Goal: Transaction & Acquisition: Purchase product/service

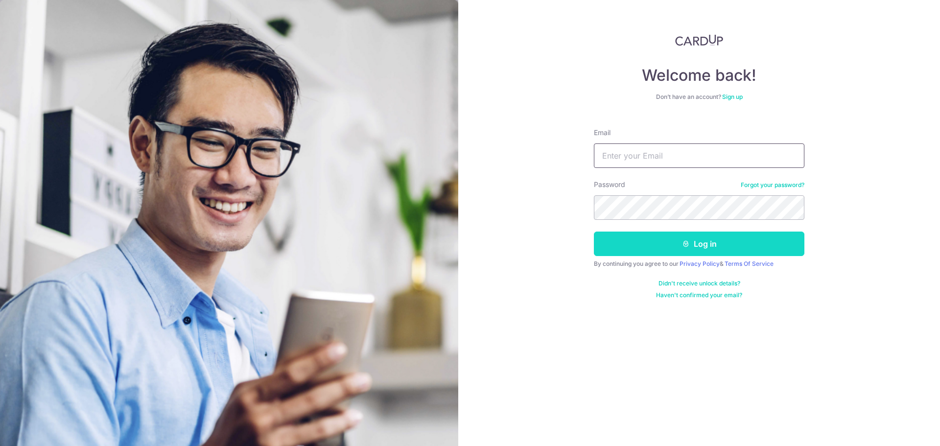
type input "jq.quek@gmail.com"
click at [660, 254] on button "Log in" at bounding box center [699, 244] width 211 height 24
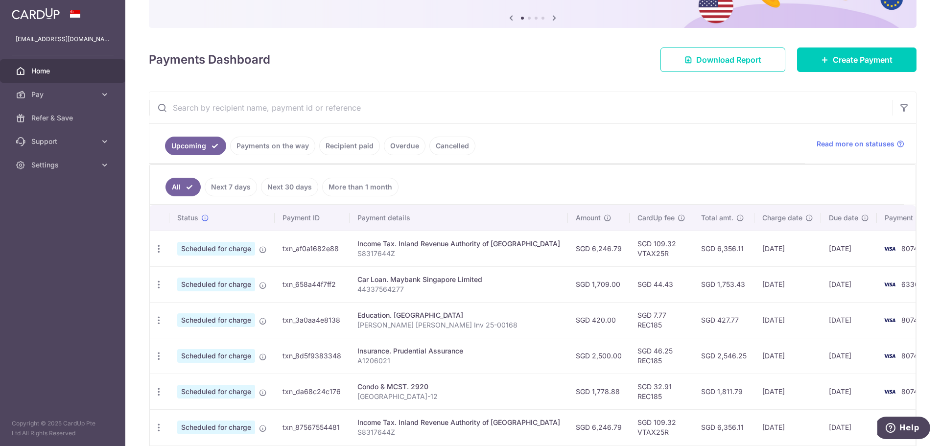
scroll to position [98, 0]
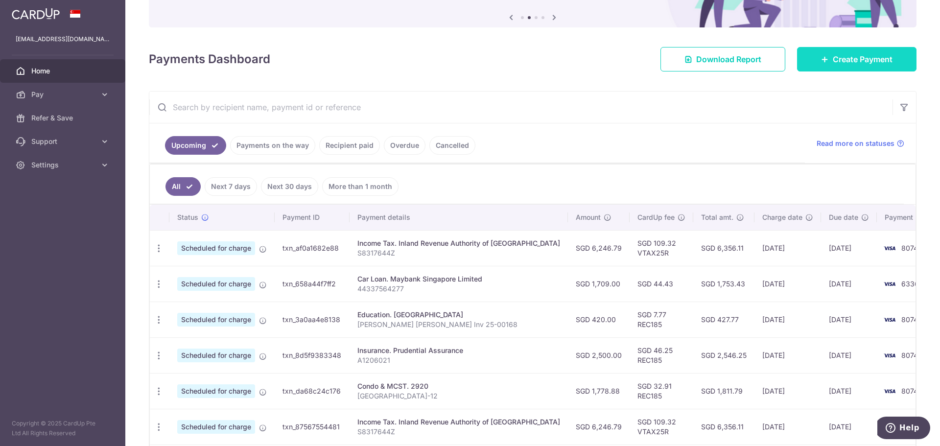
click at [832, 66] on link "Create Payment" at bounding box center [857, 59] width 120 height 24
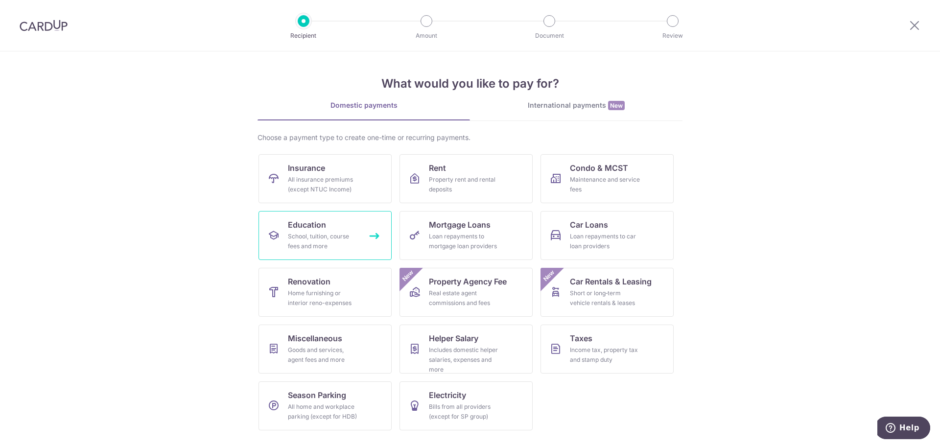
click at [352, 238] on div "School, tuition, course fees and more" at bounding box center [323, 242] width 71 height 20
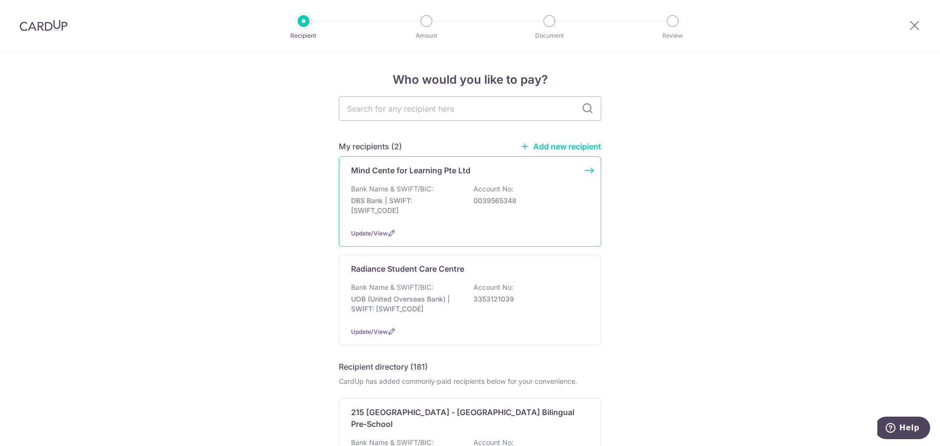
click at [495, 174] on div "Mind Cente for Learning Pte Ltd" at bounding box center [464, 171] width 226 height 12
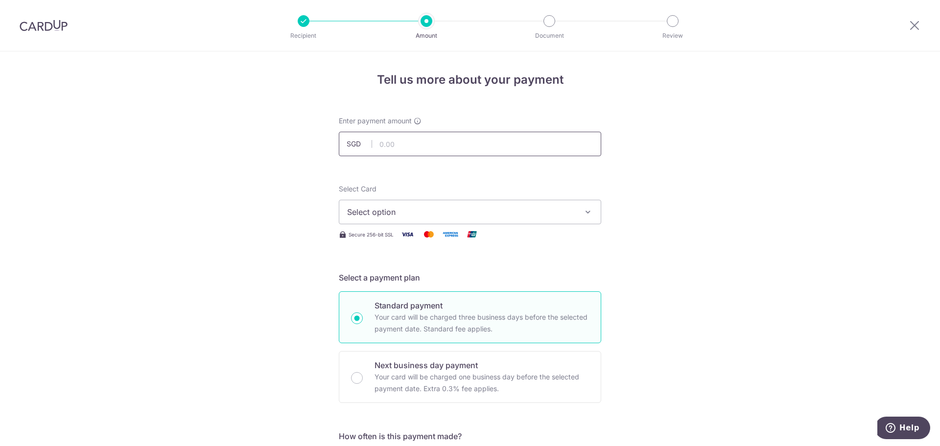
click at [408, 147] on input "text" at bounding box center [470, 144] width 263 height 24
paste input "3HOME25R"
type input "325.00"
click at [402, 211] on span "Select option" at bounding box center [461, 212] width 228 height 12
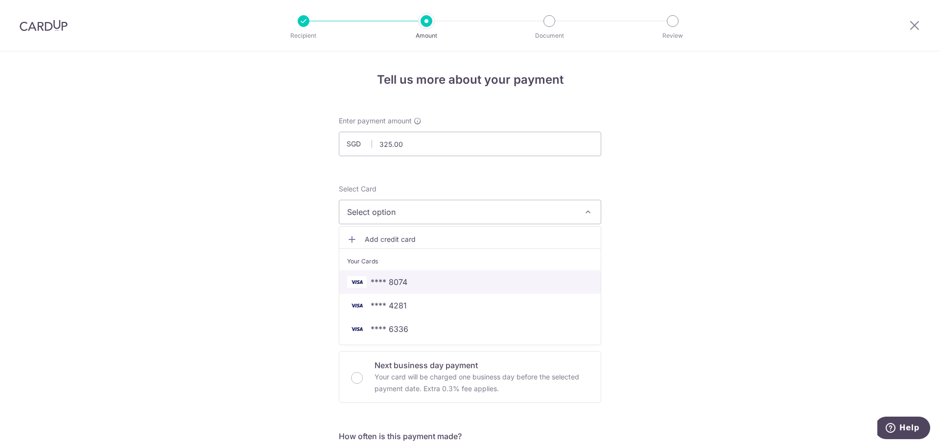
click at [413, 284] on span "**** 8074" at bounding box center [470, 282] width 246 height 12
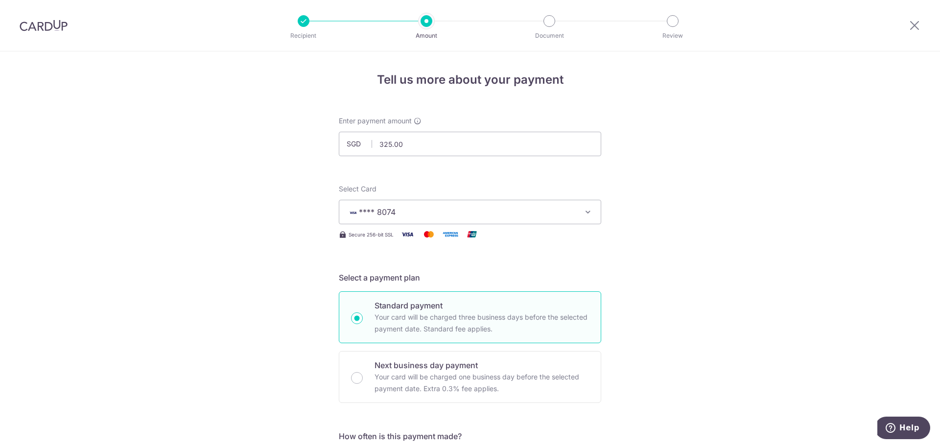
click at [430, 129] on div "Enter payment amount SGD 325.00 325.00" at bounding box center [470, 136] width 263 height 40
click at [434, 154] on input "325.00" at bounding box center [470, 144] width 263 height 24
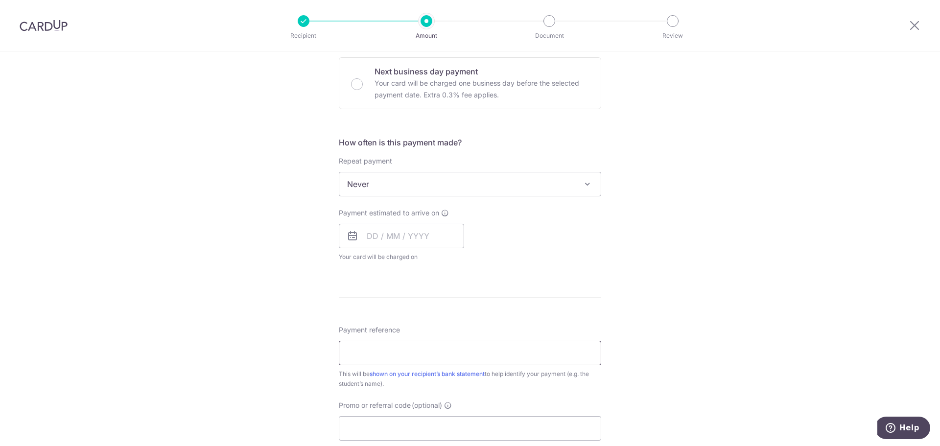
scroll to position [392, 0]
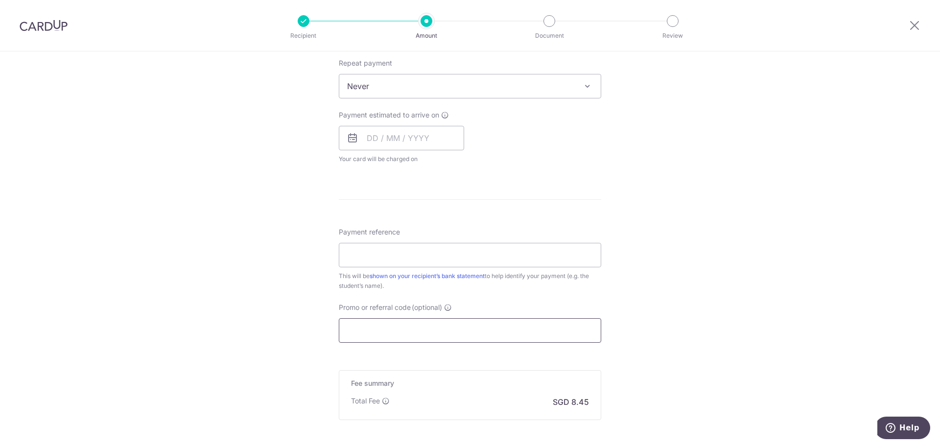
click at [385, 336] on input "Promo or referral code (optional)" at bounding box center [470, 330] width 263 height 24
paste input "3HOME25R"
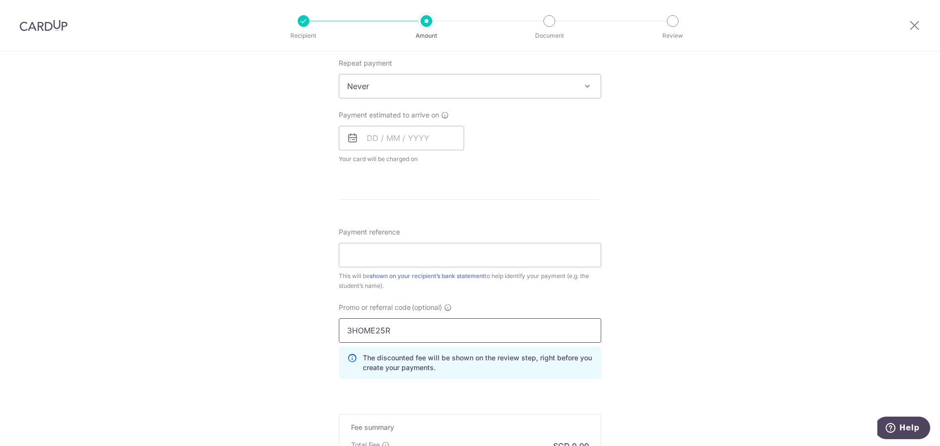
type input "3HOME25R"
click at [675, 280] on div "Tell us more about your payment Enter payment amount SGD Select Card **** 8074 …" at bounding box center [470, 125] width 940 height 930
click at [449, 265] on input "Payment reference" at bounding box center [470, 255] width 263 height 24
click at [501, 220] on form "Enter payment amount SGD Select Card **** 8074 Add credit card Your Cards **** …" at bounding box center [470, 133] width 263 height 819
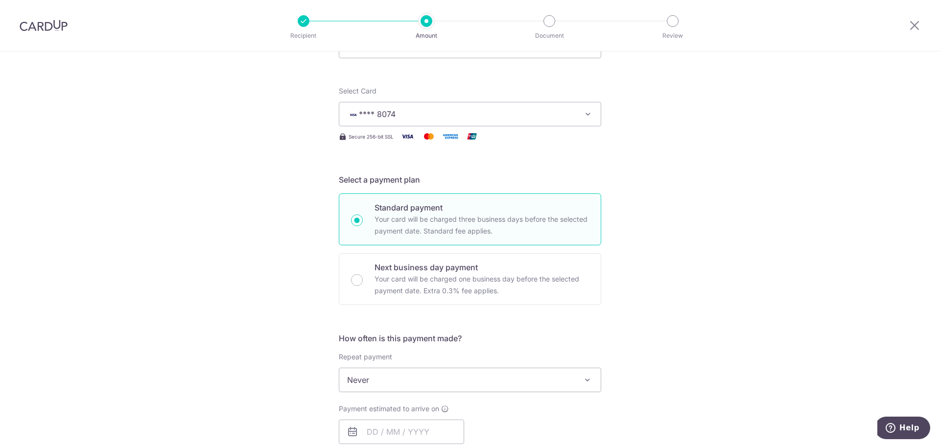
scroll to position [0, 0]
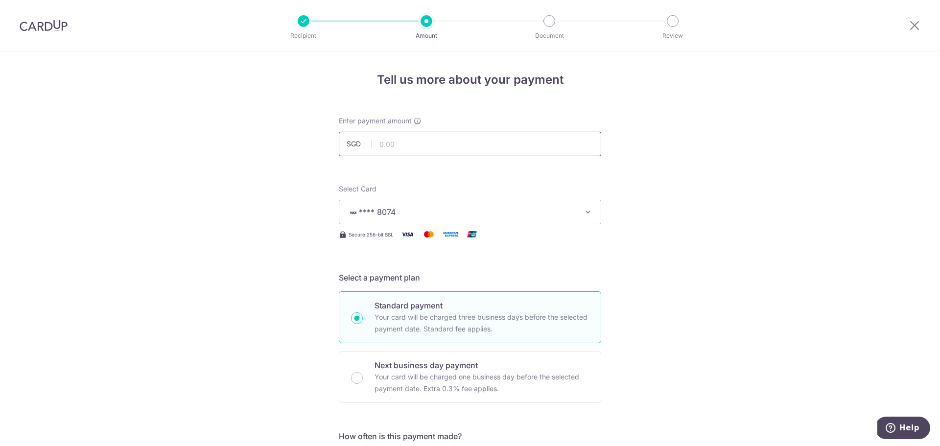
click at [419, 147] on input "text" at bounding box center [470, 144] width 263 height 24
paste input "407.75"
type input "407.75"
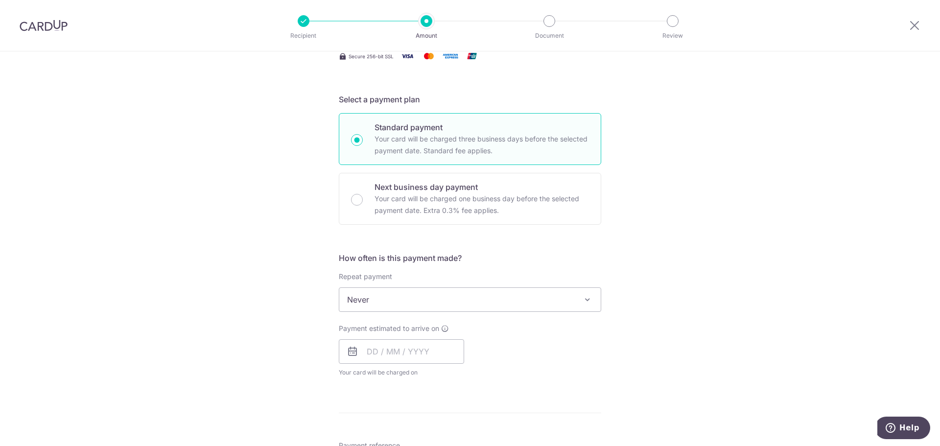
scroll to position [196, 0]
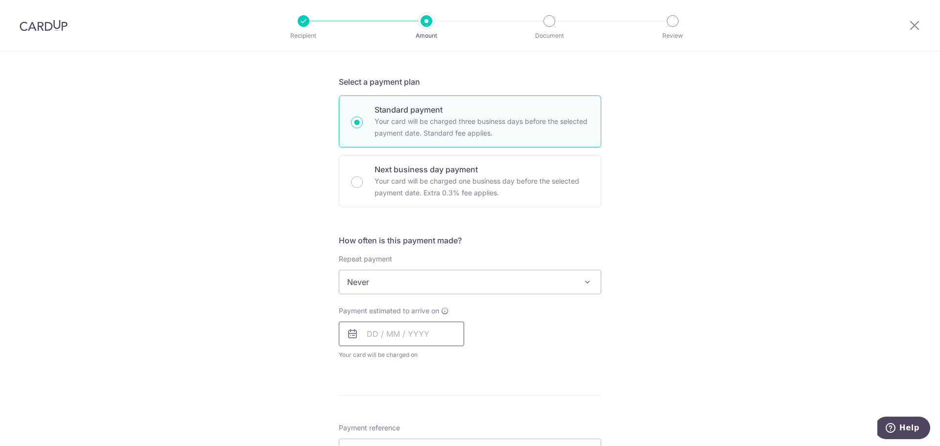
click at [410, 334] on input "text" at bounding box center [401, 334] width 125 height 24
click at [522, 247] on div "How often is this payment made? Repeat payment Never Every week Every month Eve…" at bounding box center [470, 301] width 263 height 133
click at [375, 332] on input "text" at bounding box center [401, 334] width 125 height 24
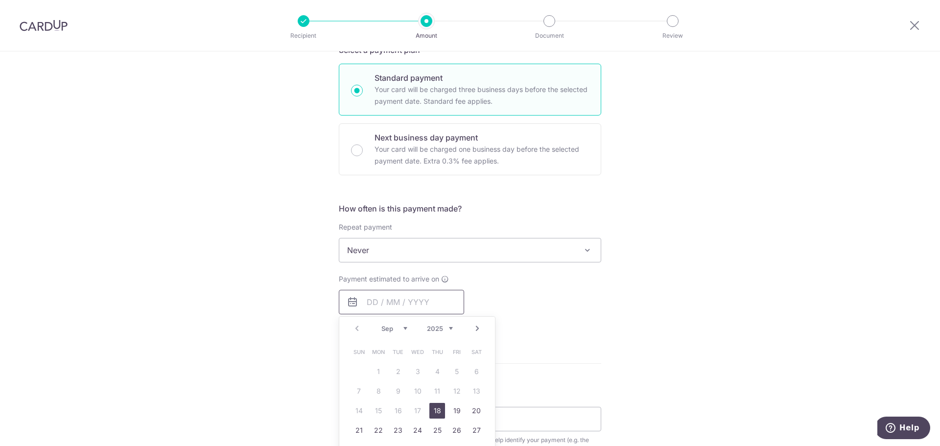
scroll to position [245, 0]
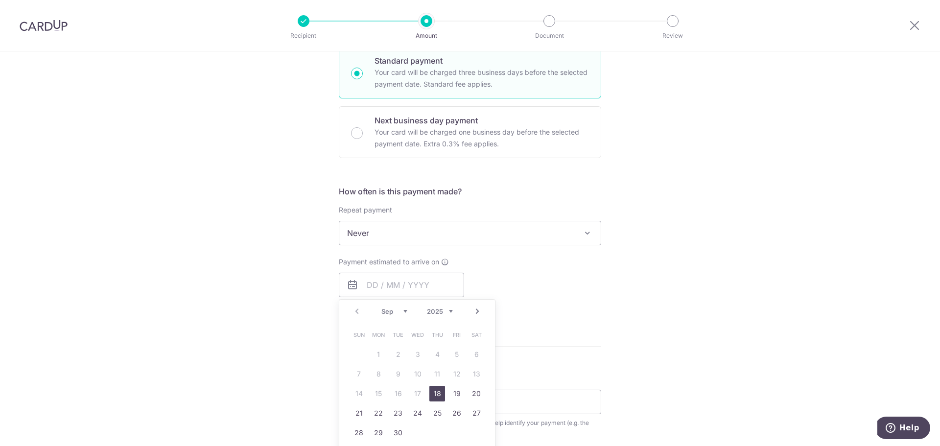
click at [434, 395] on link "18" at bounding box center [438, 394] width 16 height 16
type input "18/09/2025"
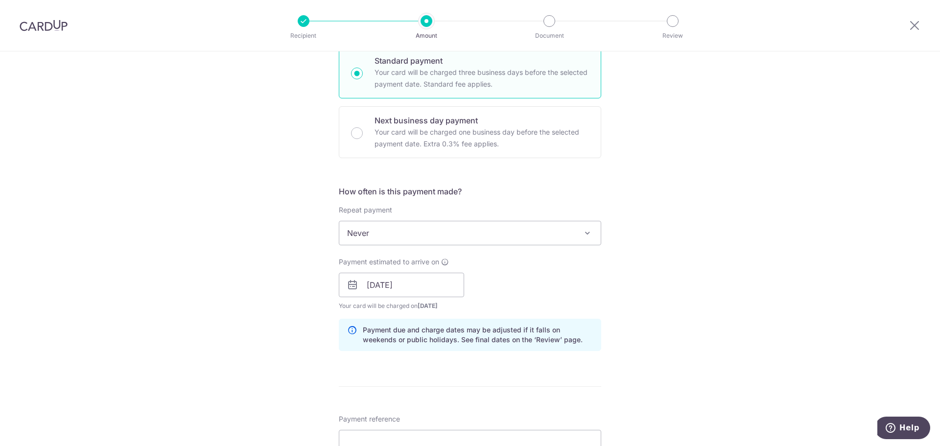
click at [593, 299] on div "Payment estimated to arrive on 18/09/2025 Prev Next Sep Oct Nov Dec 2025 2026 2…" at bounding box center [470, 284] width 274 height 54
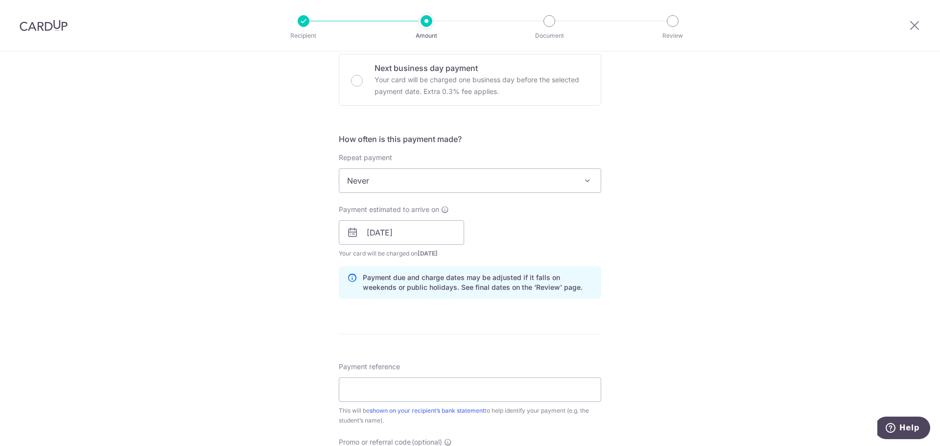
scroll to position [392, 0]
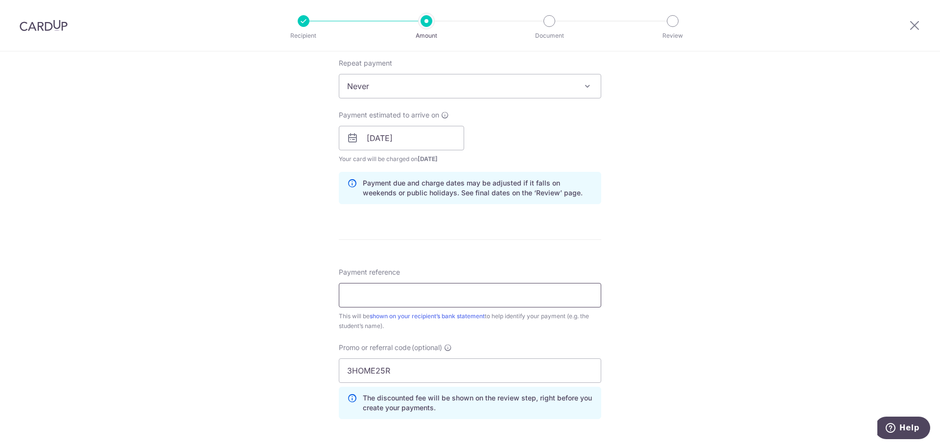
click at [404, 297] on input "Payment reference" at bounding box center [470, 295] width 263 height 24
paste input "00010904"
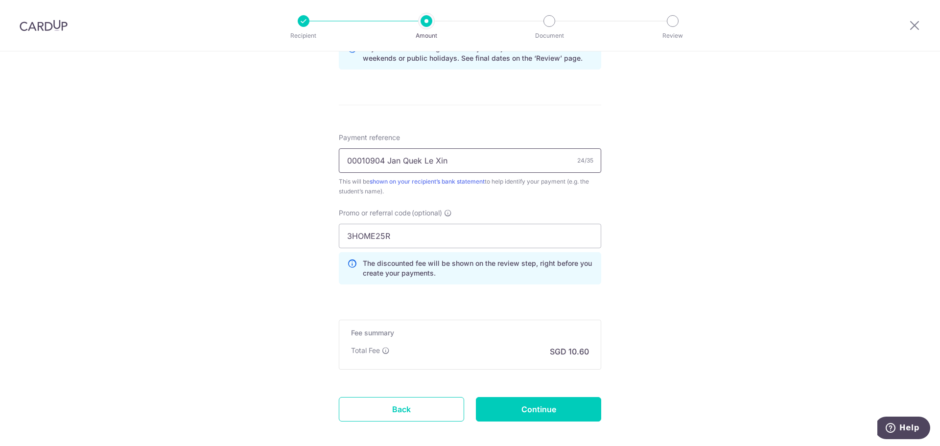
scroll to position [576, 0]
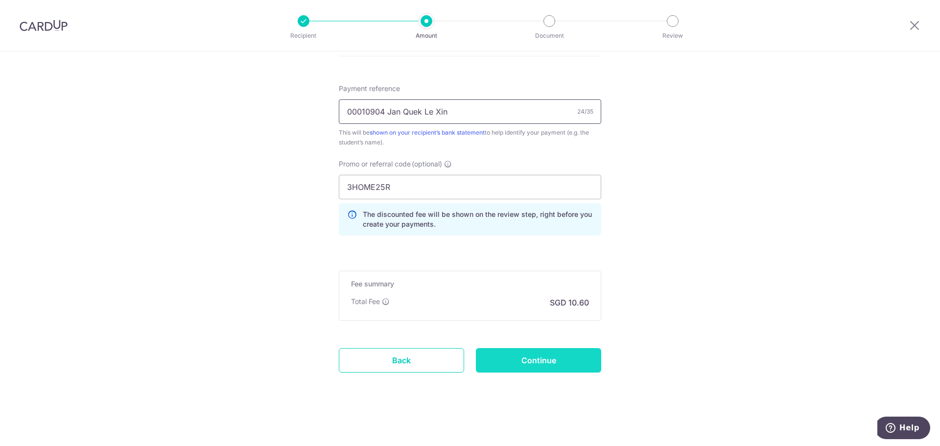
type input "00010904 Jan Quek Le Xin"
click at [543, 360] on input "Continue" at bounding box center [538, 360] width 125 height 24
type input "Create Schedule"
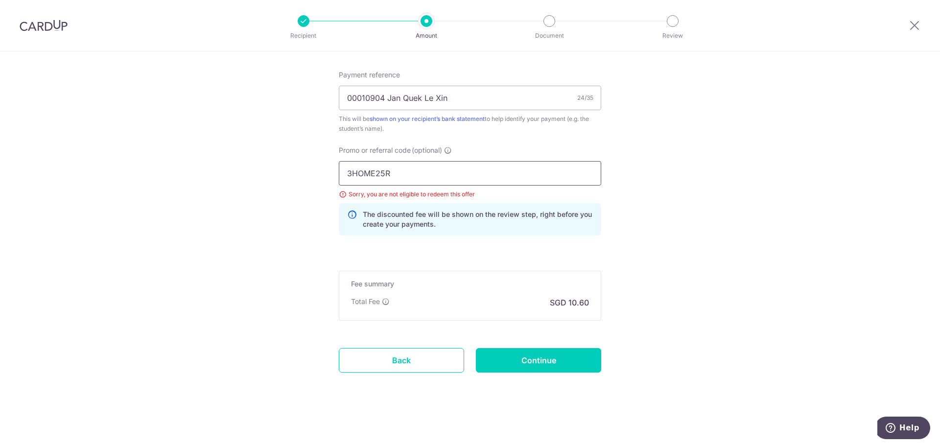
click at [497, 173] on input "3HOME25R" at bounding box center [470, 173] width 263 height 24
type input "3"
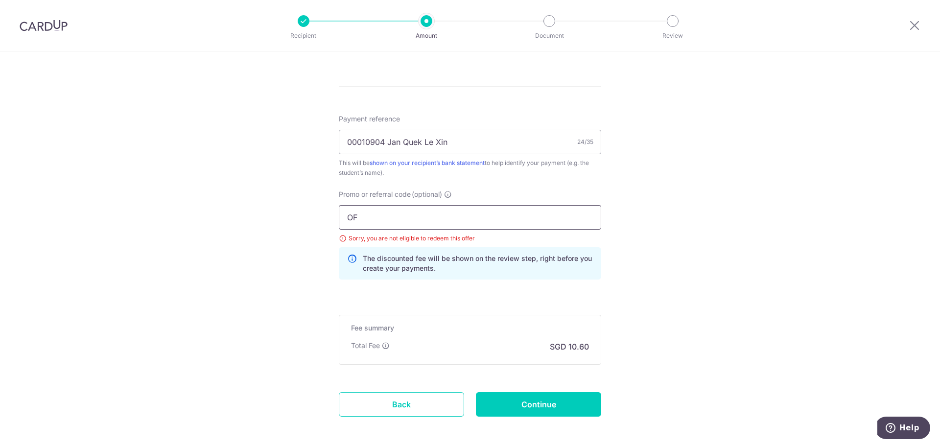
scroll to position [589, 0]
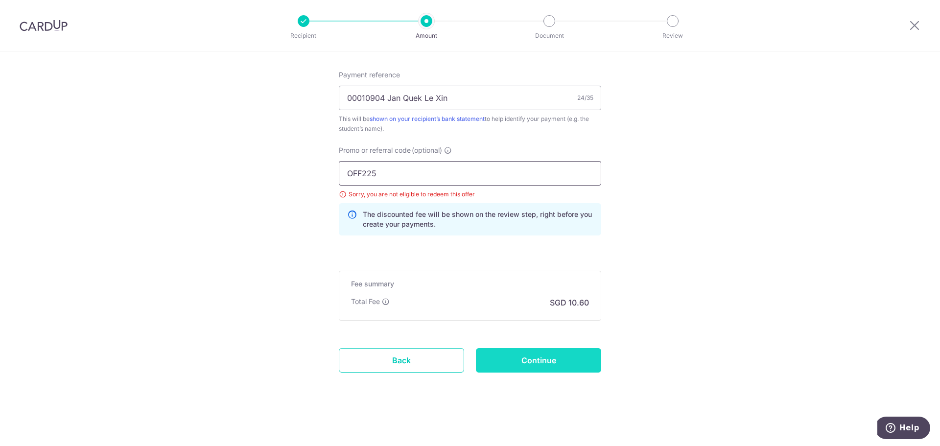
type input "OFF225"
click at [540, 361] on input "Continue" at bounding box center [538, 360] width 125 height 24
type input "Update Schedule"
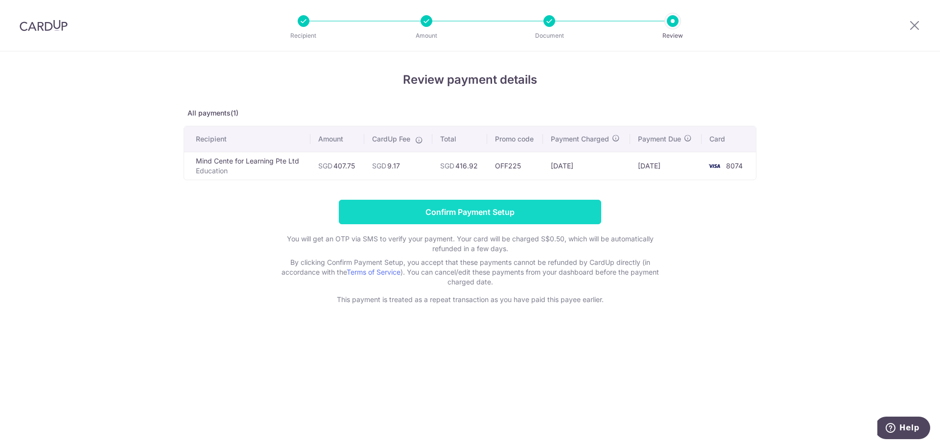
click at [529, 213] on input "Confirm Payment Setup" at bounding box center [470, 212] width 263 height 24
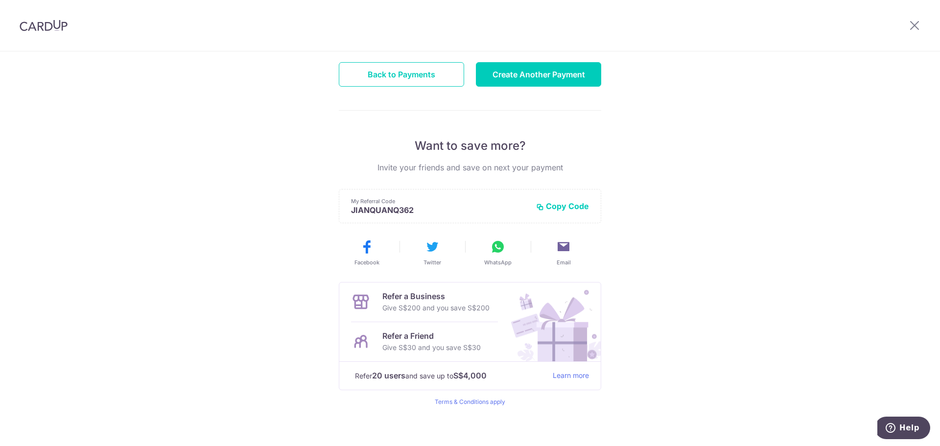
scroll to position [128, 0]
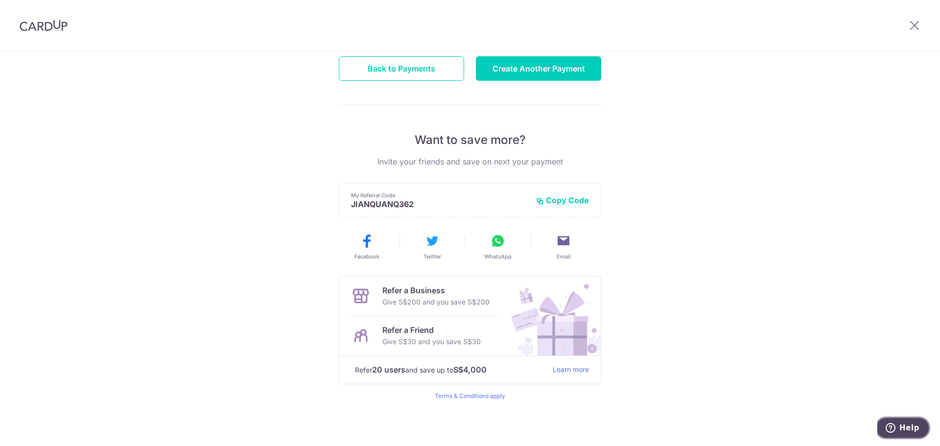
click at [895, 427] on icon "Help" at bounding box center [891, 428] width 10 height 10
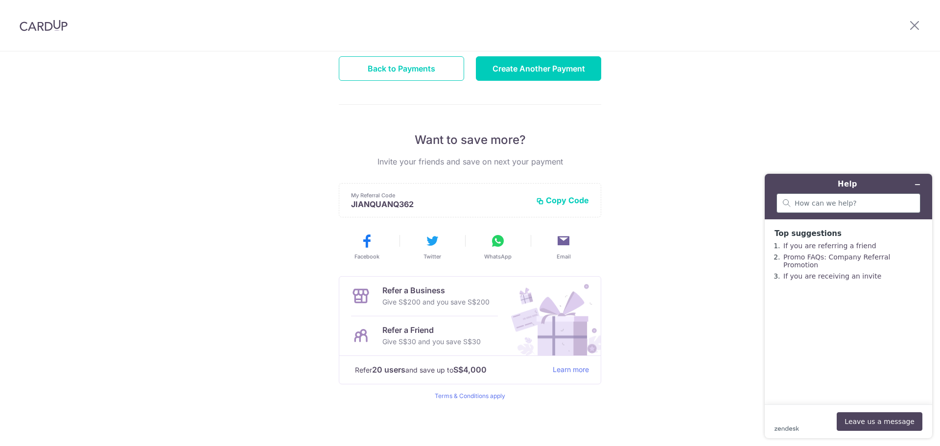
click at [819, 209] on div at bounding box center [849, 203] width 144 height 20
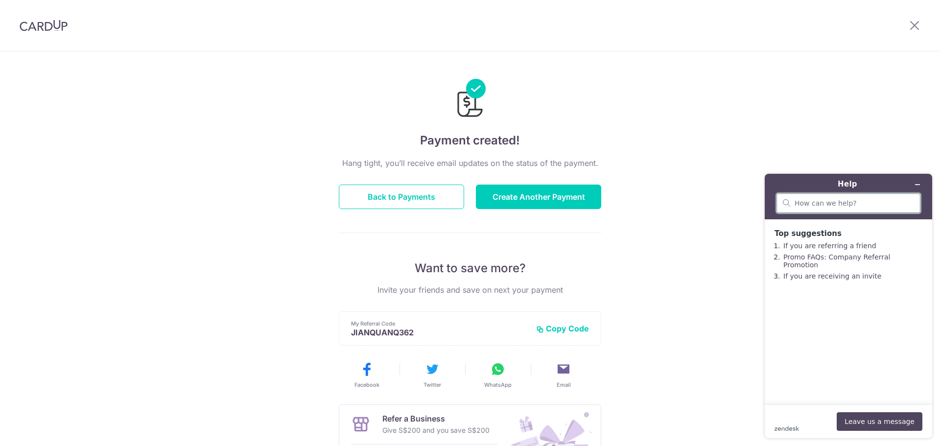
click at [829, 199] on input "search" at bounding box center [855, 203] width 120 height 9
click at [850, 207] on input "how come i dont entitle to the 3 tier discount when i have car loan, education," at bounding box center [845, 203] width 100 height 9
click at [828, 205] on input "how come i dont entitle to the 3 tier discount when i have car loan, education," at bounding box center [845, 203] width 100 height 9
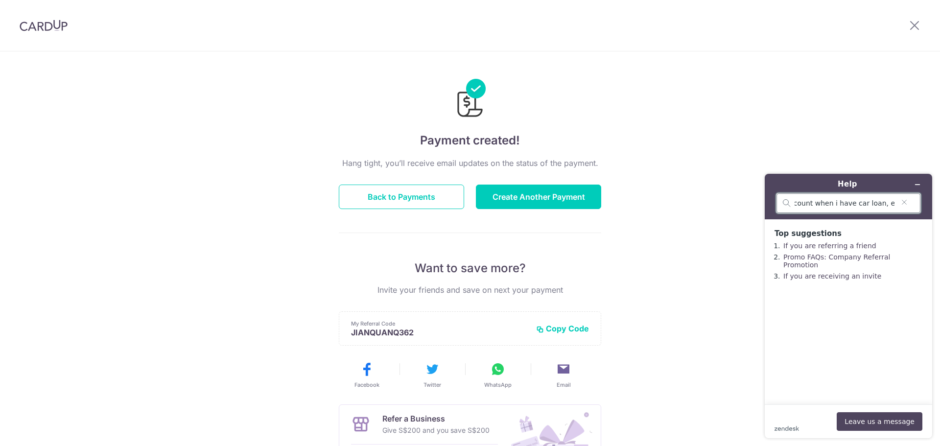
scroll to position [0, 0]
click at [884, 210] on div "how come i dont entitle to the 3 tier discount when i have car loan, education," at bounding box center [849, 203] width 144 height 20
drag, startPoint x: 884, startPoint y: 205, endPoint x: 907, endPoint y: 206, distance: 23.1
click at [907, 206] on div "how come i dont entitle to the 3 tier discount when i have car loan, education," at bounding box center [849, 203] width 144 height 20
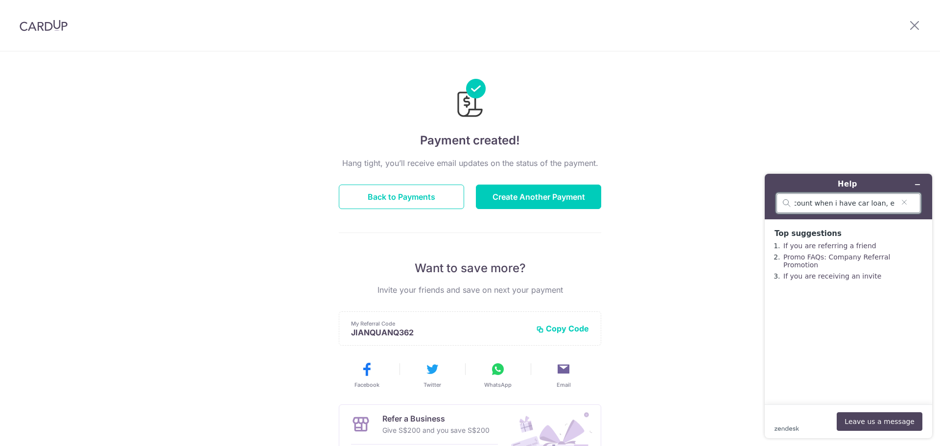
click at [894, 207] on input "how come i dont entitle to the 3 tier discount when i have car loan, education," at bounding box center [845, 203] width 100 height 9
type input "how come i dont entitle to the 3 tier discount when i have car loan, education,…"
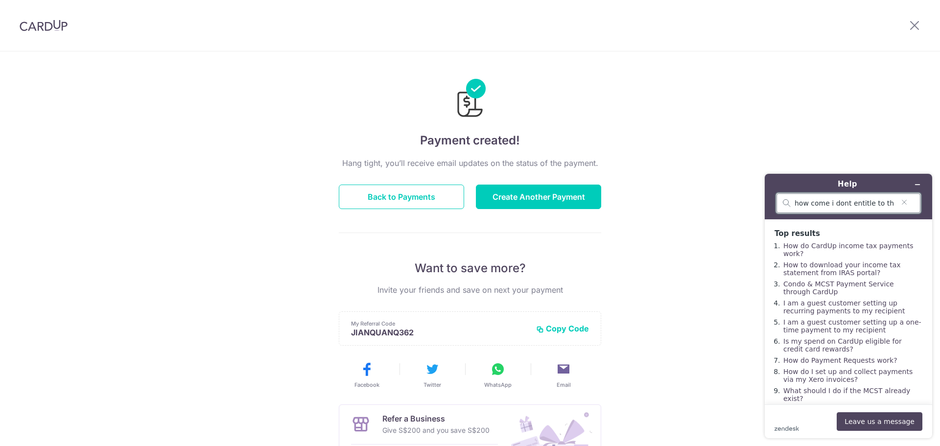
click at [819, 207] on input "how come i dont entitle to the 3 tier discount when i have car loan, education,…" at bounding box center [845, 203] width 100 height 9
click at [898, 418] on button "Leave us a message" at bounding box center [880, 421] width 86 height 19
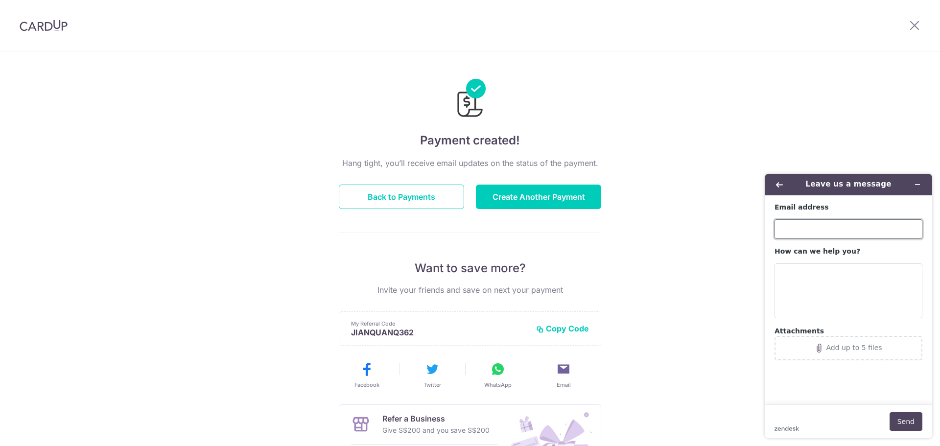
click at [826, 228] on input "Email address" at bounding box center [849, 229] width 148 height 20
type input "[EMAIL_ADDRESS][DOMAIN_NAME]"
click at [845, 276] on textarea "How can we help you?" at bounding box center [849, 291] width 148 height 55
paste textarea "how come i dont entitle to the 3 tier discount when i have car loan, education,…"
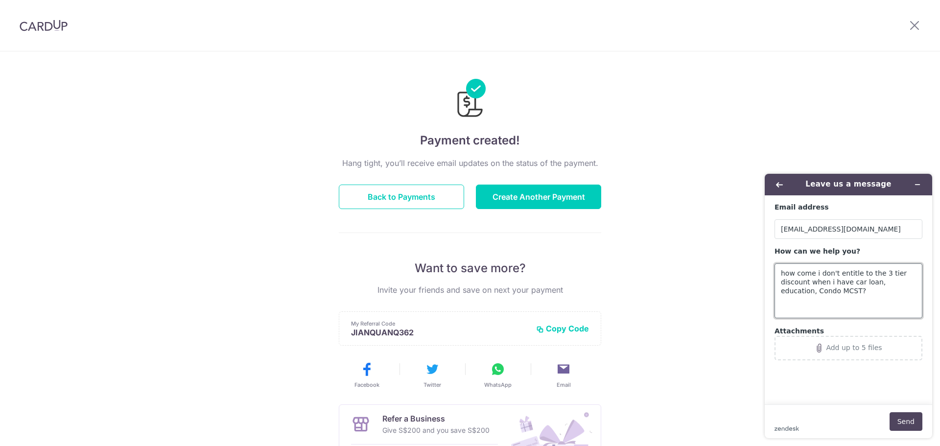
click at [834, 290] on textarea "how come i don't entitle to the 3 tier discount when i have car loan, education…" at bounding box center [849, 291] width 148 height 55
type textarea "how come i don't entitle to the 3 tier discount when i have car loan, education…"
click at [910, 419] on button "Send" at bounding box center [906, 421] width 33 height 19
click at [686, 276] on div "Payment created! Hang tight, you’ll receive email updates on the status of the …" at bounding box center [470, 312] width 940 height 523
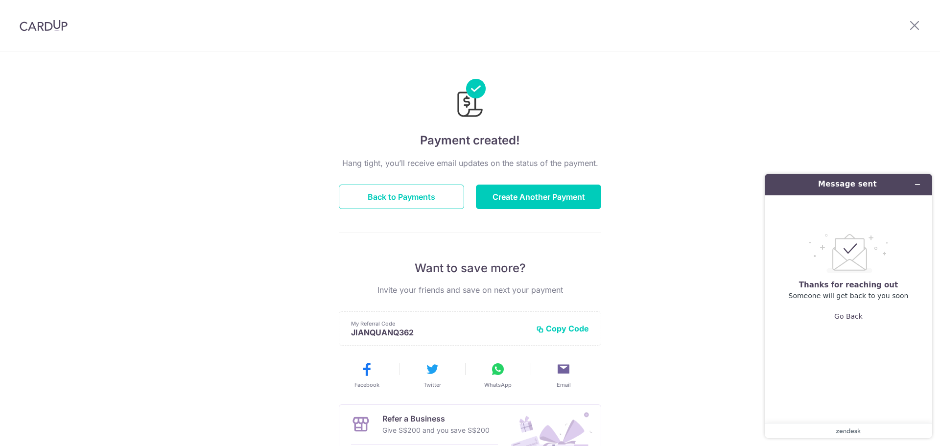
click at [620, 313] on div "Payment created! Hang tight, you’ll receive email updates on the status of the …" at bounding box center [470, 312] width 940 height 523
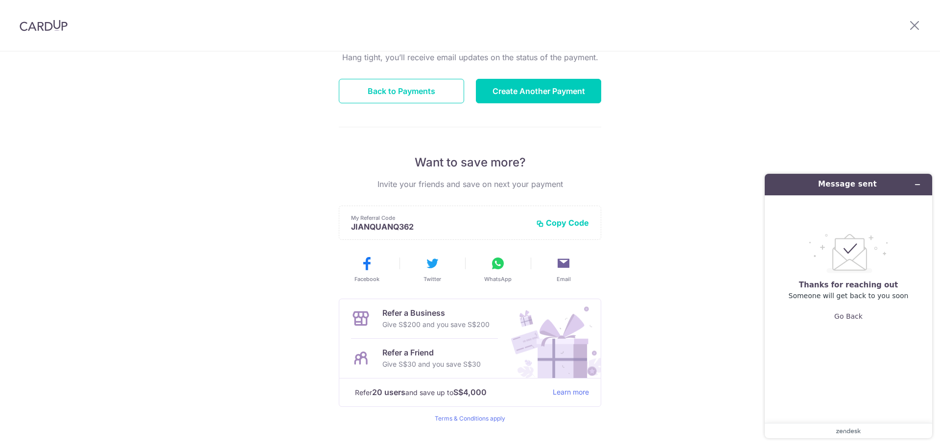
scroll to position [128, 0]
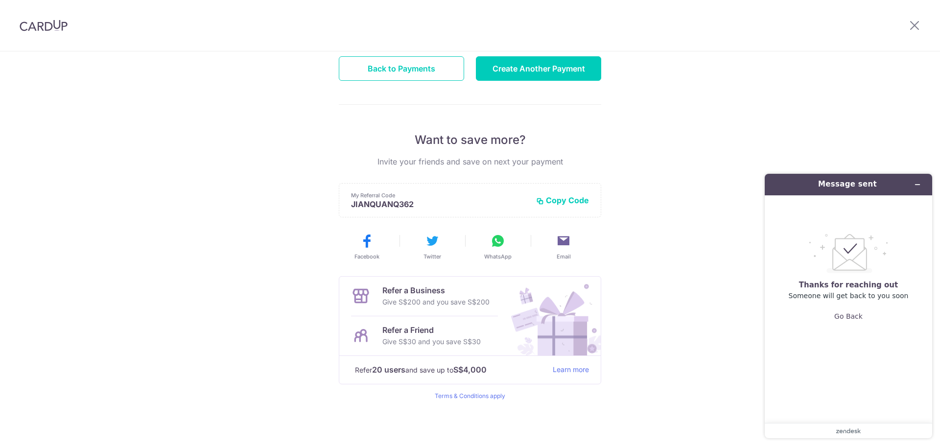
click at [112, 221] on div "Payment created! Hang tight, you’ll receive email updates on the status of the …" at bounding box center [470, 184] width 940 height 523
